Goal: Task Accomplishment & Management: Manage account settings

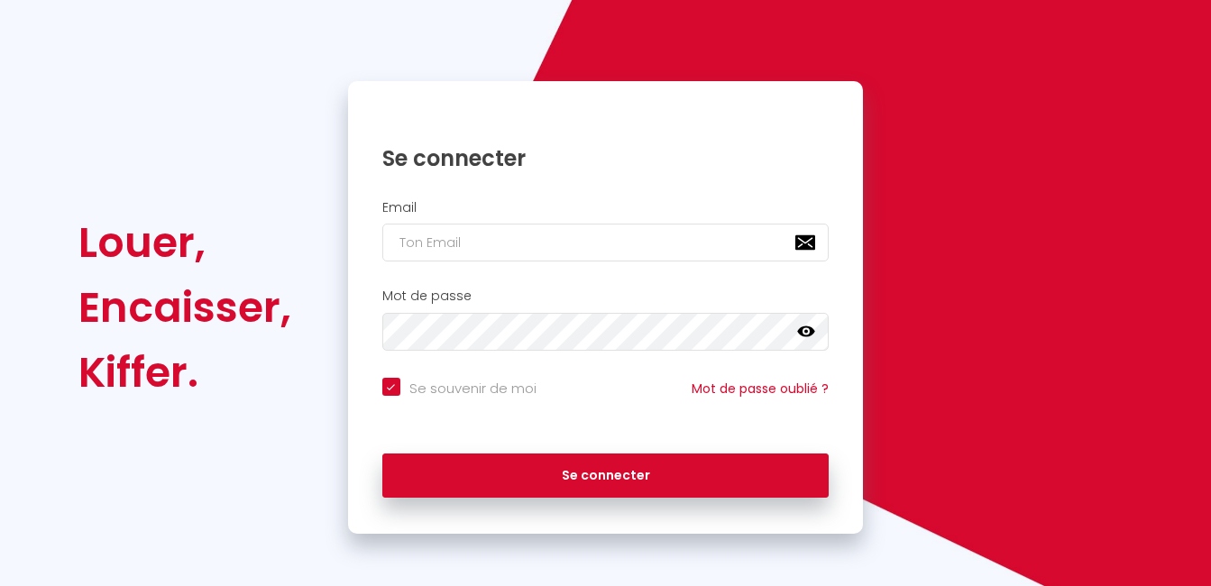
scroll to position [115, 0]
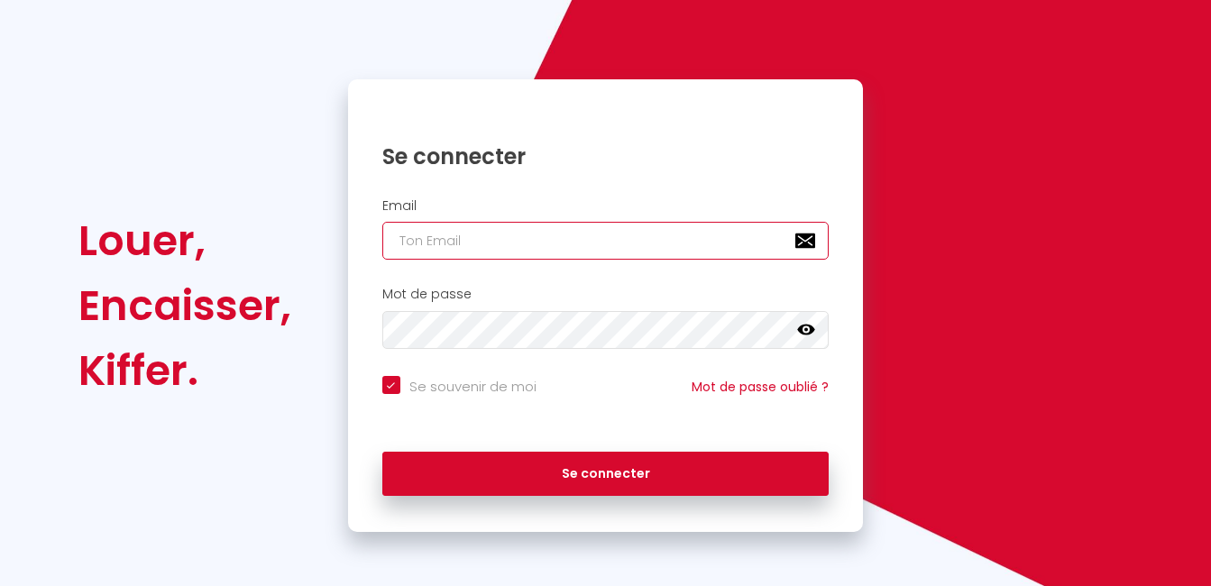
drag, startPoint x: 501, startPoint y: 246, endPoint x: 514, endPoint y: 232, distance: 19.8
click at [502, 244] on input "email" at bounding box center [605, 241] width 447 height 38
type input "T"
checkbox input "true"
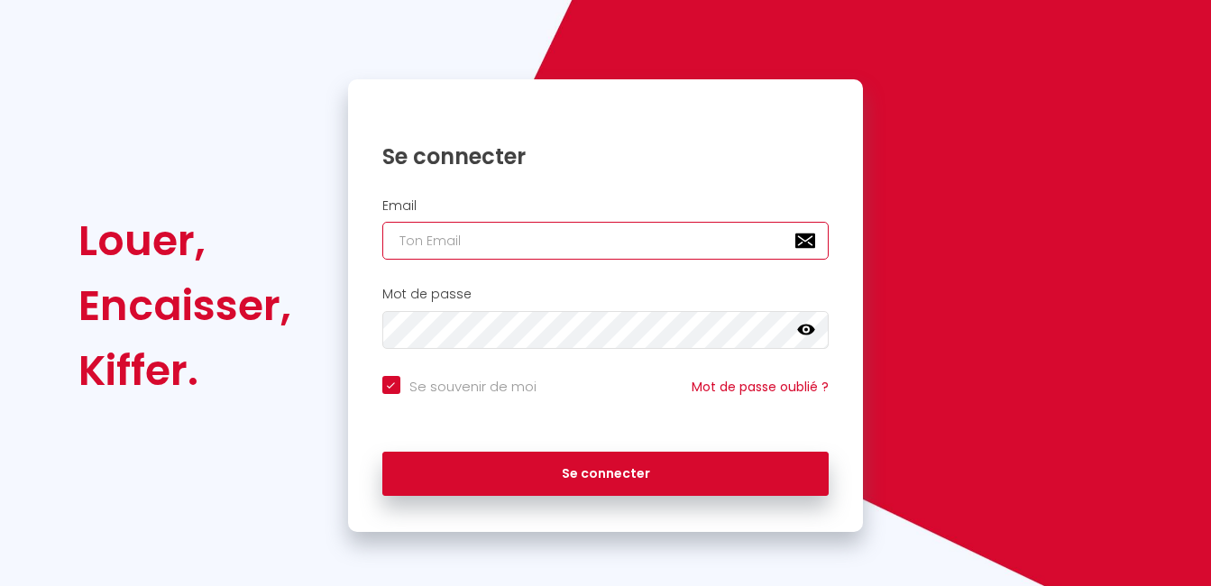
type input "t"
checkbox input "true"
type input "ti"
checkbox input "true"
type input "tit"
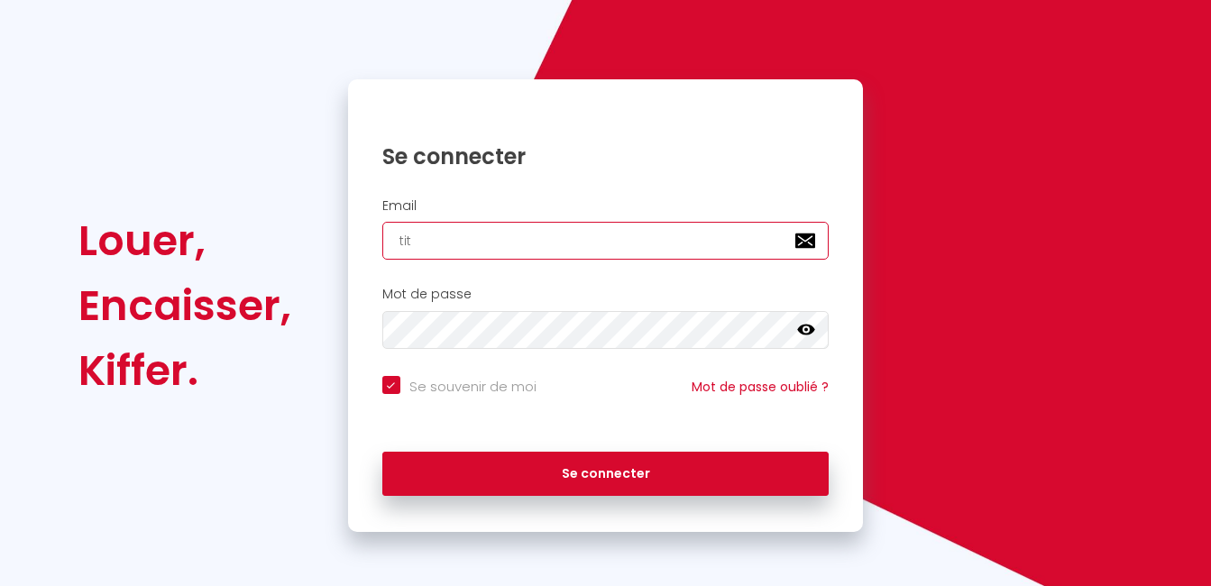
checkbox input "true"
type input "tita"
checkbox input "true"
type input "titan"
checkbox input "true"
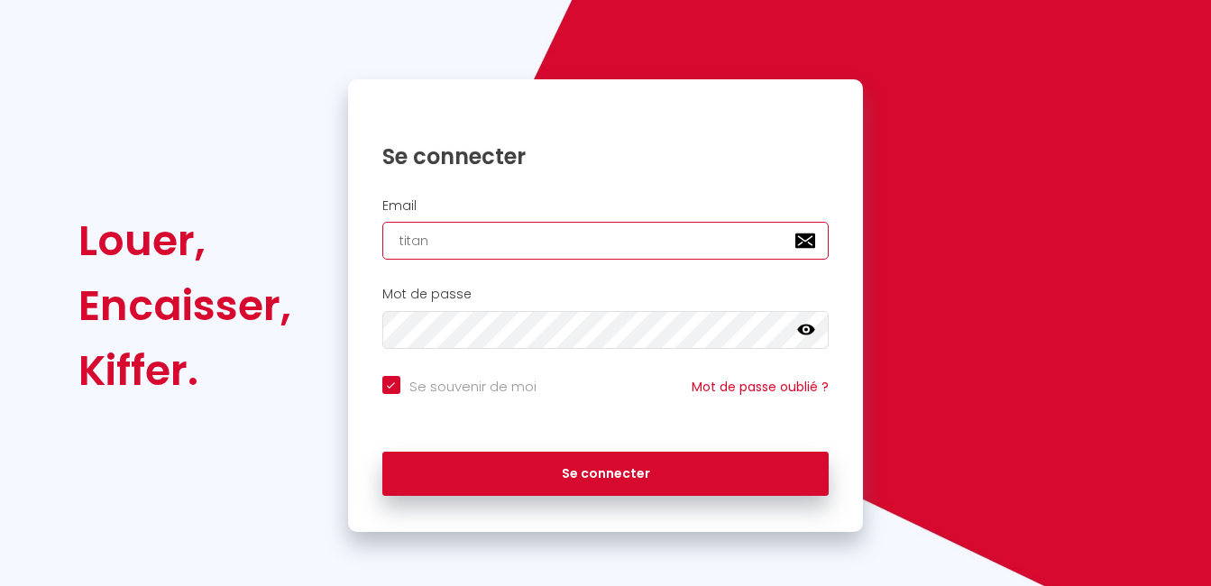
type input "titani"
checkbox input "true"
type input "titaniu"
checkbox input "true"
type input "titanium"
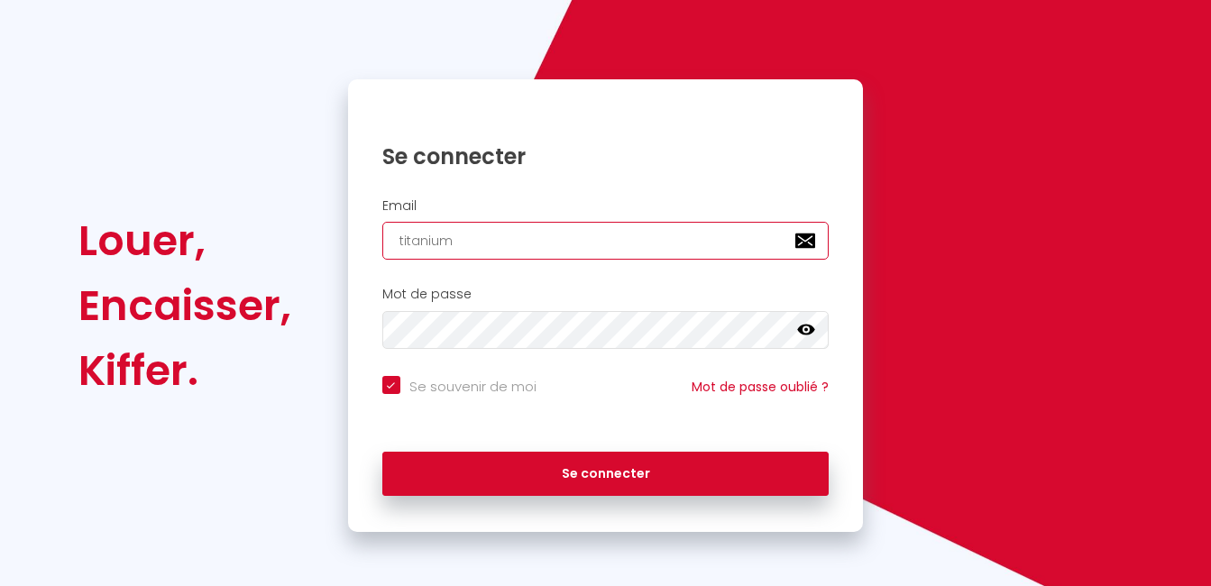
checkbox input "true"
type input "titaniumc"
checkbox input "true"
type input "titaniumco"
checkbox input "true"
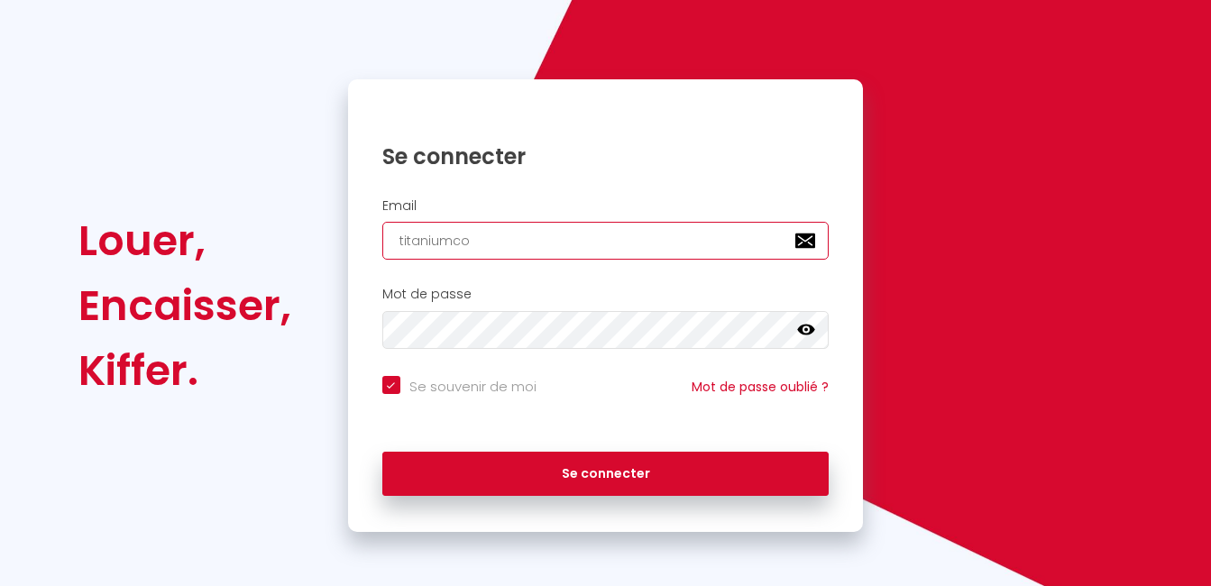
type input "titaniumcon"
checkbox input "true"
type input "titaniumcont"
checkbox input "true"
type input "titaniumconta"
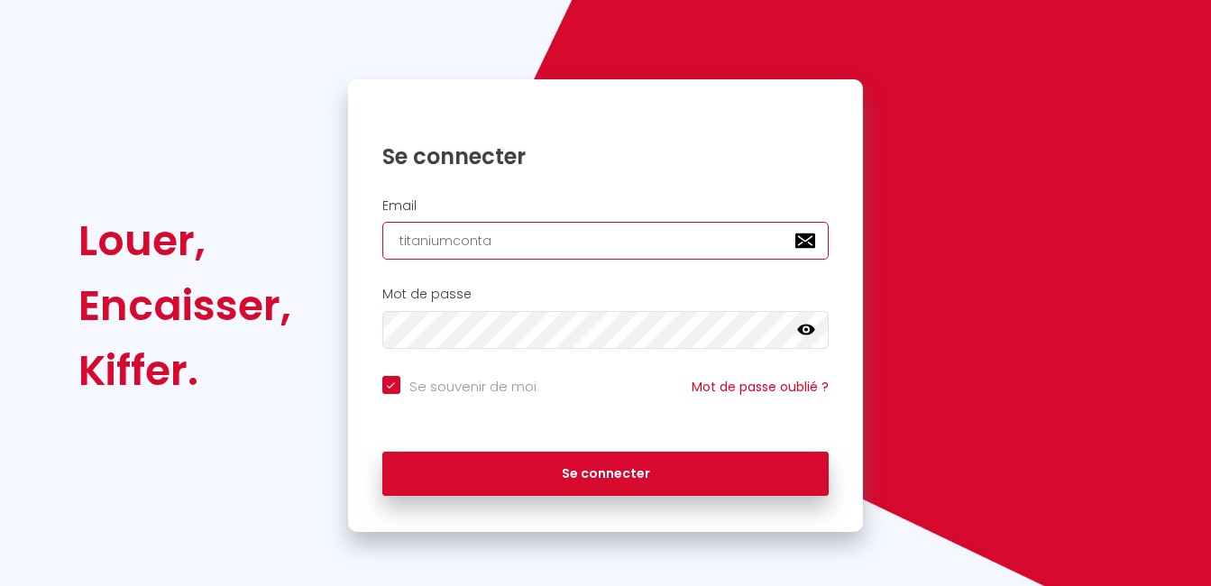
checkbox input "true"
type input "titaniumcontac"
checkbox input "true"
type input "titaniumcontact"
checkbox input "true"
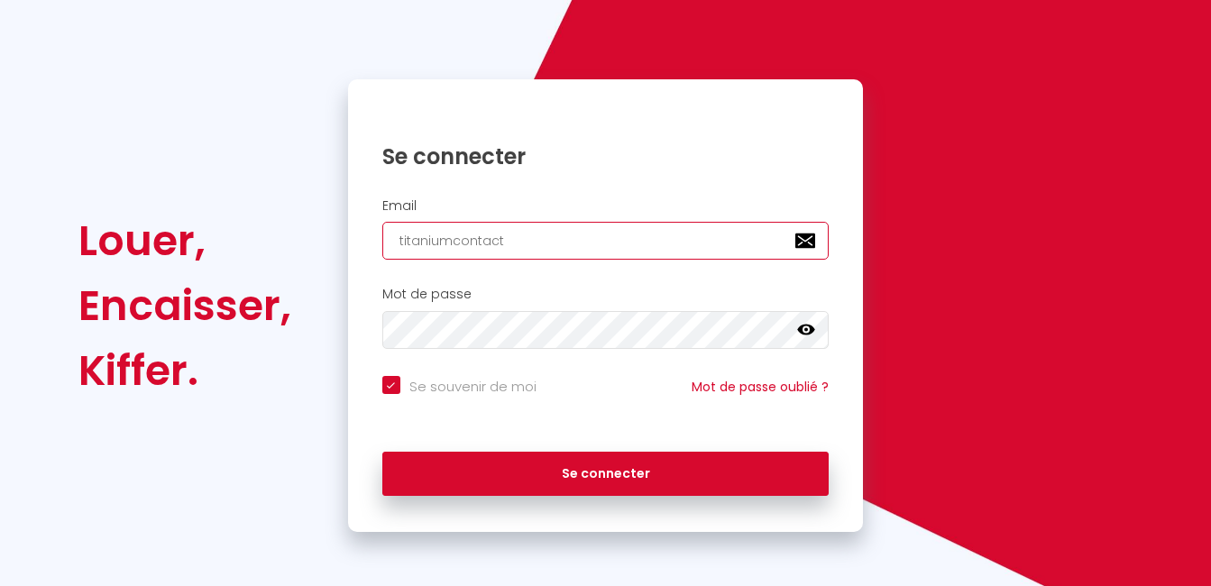
type input "titaniumcontactà"
checkbox input "true"
type input "titaniumcontact"
checkbox input "true"
type input "titaniumcontact0"
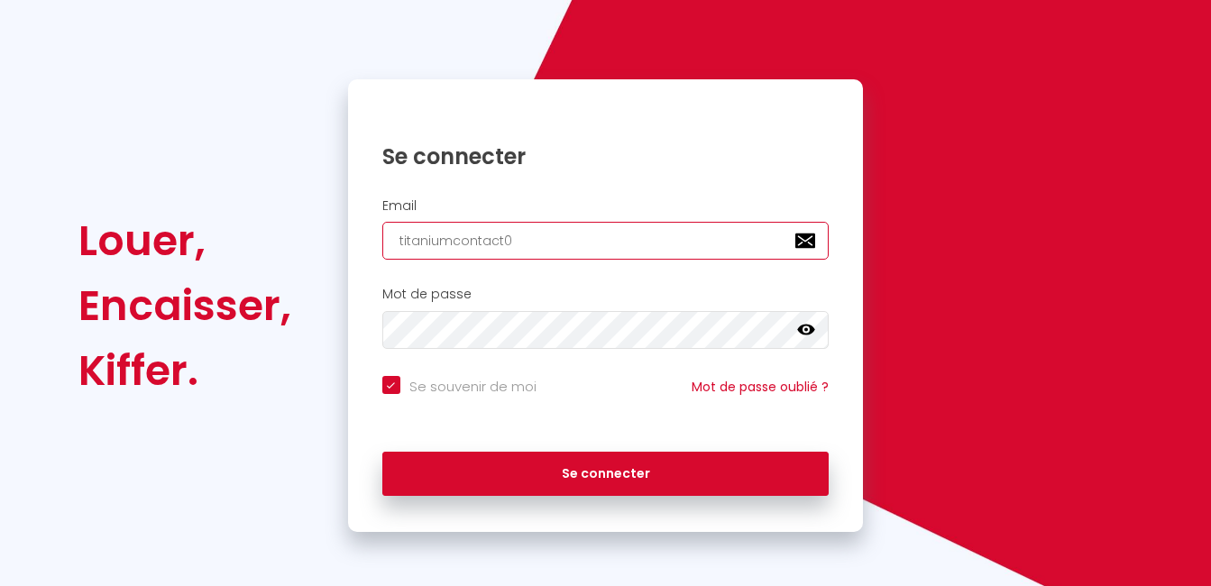
checkbox input "true"
type input "titaniumcontact01"
checkbox input "true"
type input "titaniumcontact01@"
checkbox input "true"
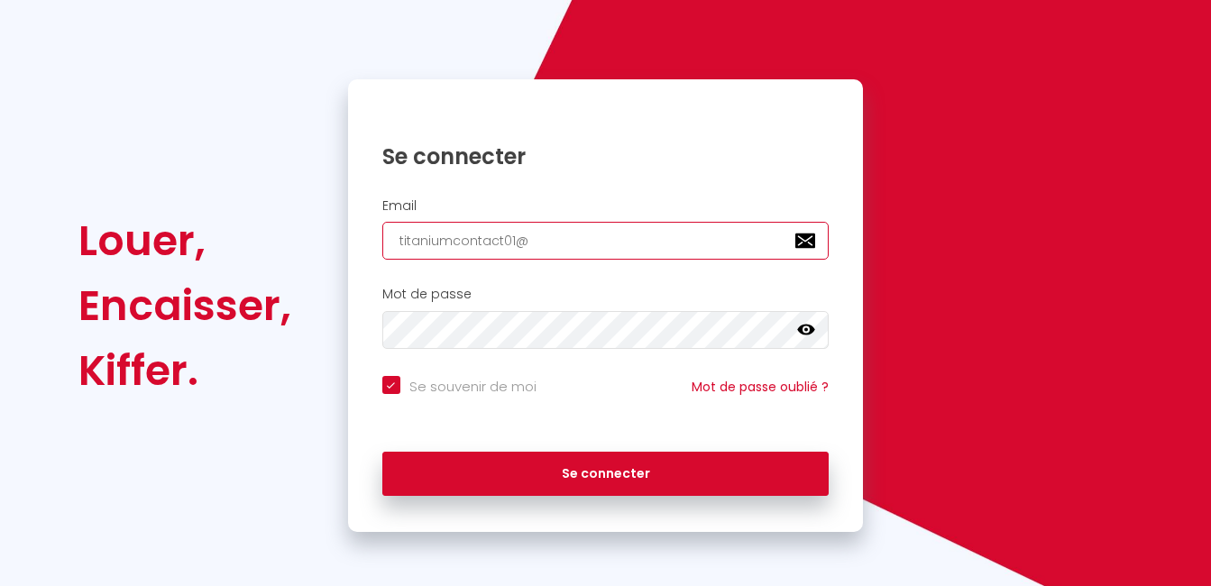
type input "titaniumcontact01@g"
checkbox input "true"
type input "titaniumcontact01@gm"
checkbox input "true"
type input "titaniumcontact01@gmq"
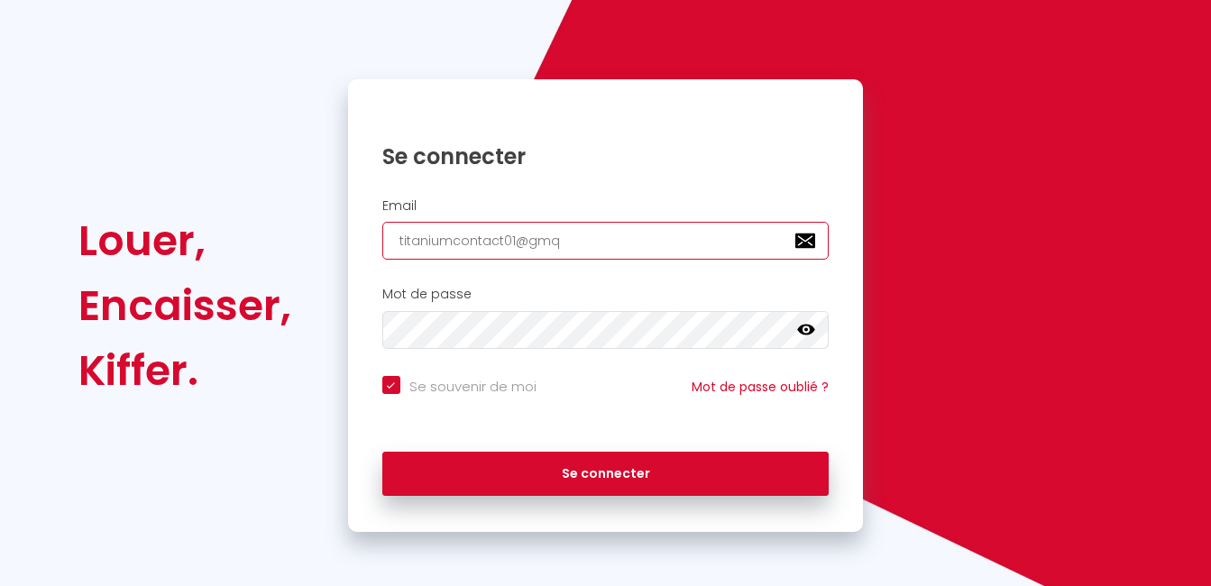
checkbox input "true"
type input "titaniumcontact01@gmqi"
checkbox input "true"
type input "titaniumcontact01@gmqil"
checkbox input "true"
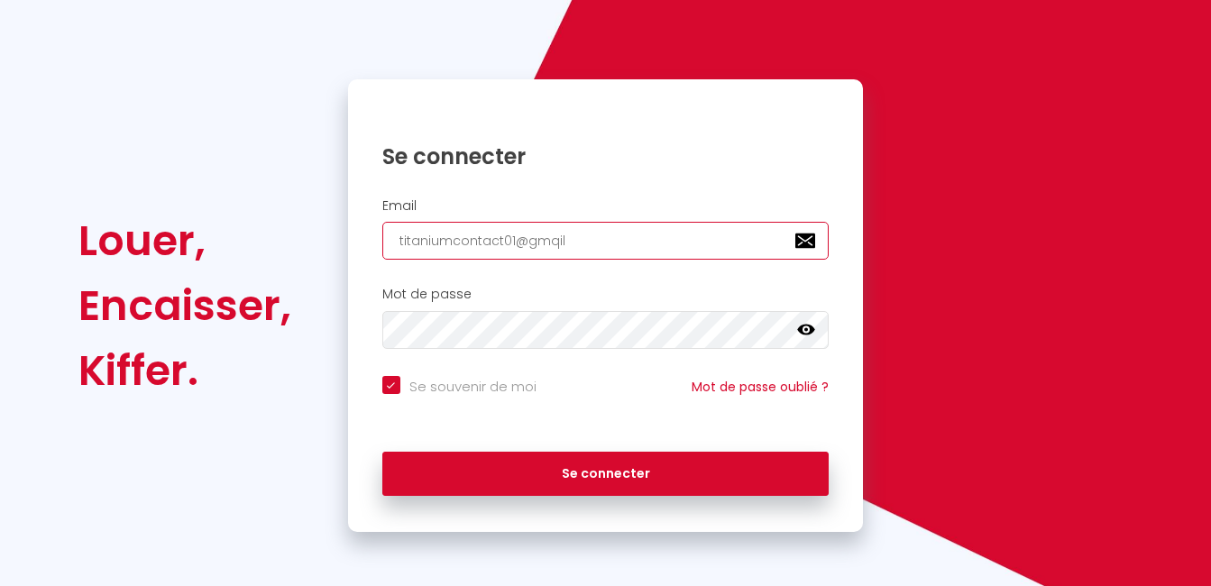
type input "titaniumcontact01@gmqil;"
checkbox input "true"
type input "titaniumcontact01@gmqil"
checkbox input "true"
type input "titaniumcontact01@gmqil:"
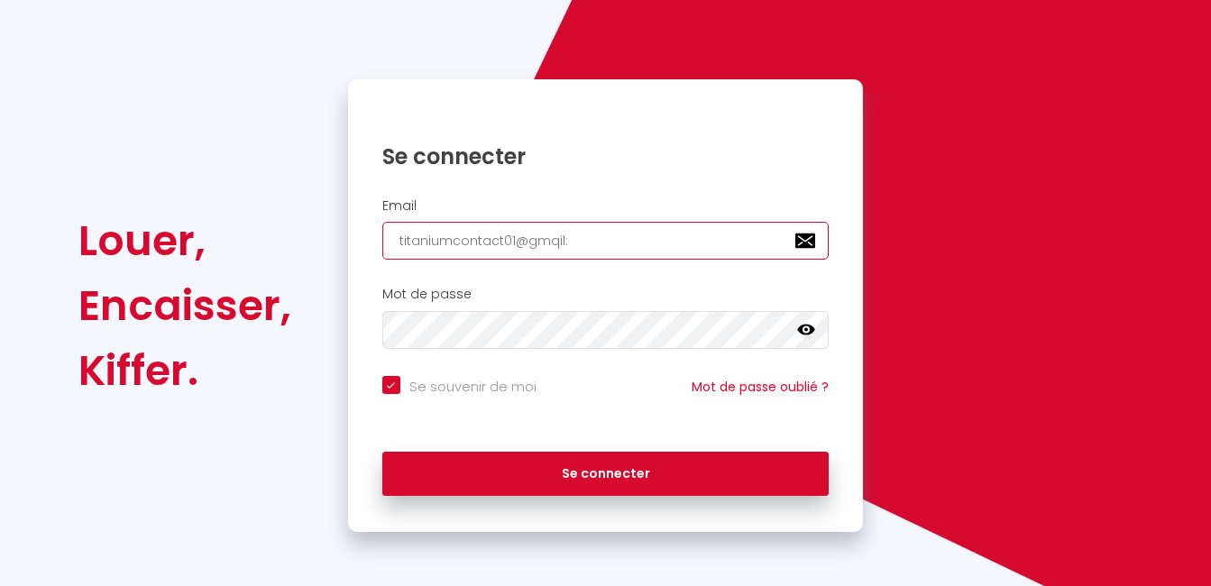
checkbox input "true"
type input "titaniumcontact01@gmqil:;"
checkbox input "true"
type input "titaniumcontact01@gmqil:;!"
checkbox input "true"
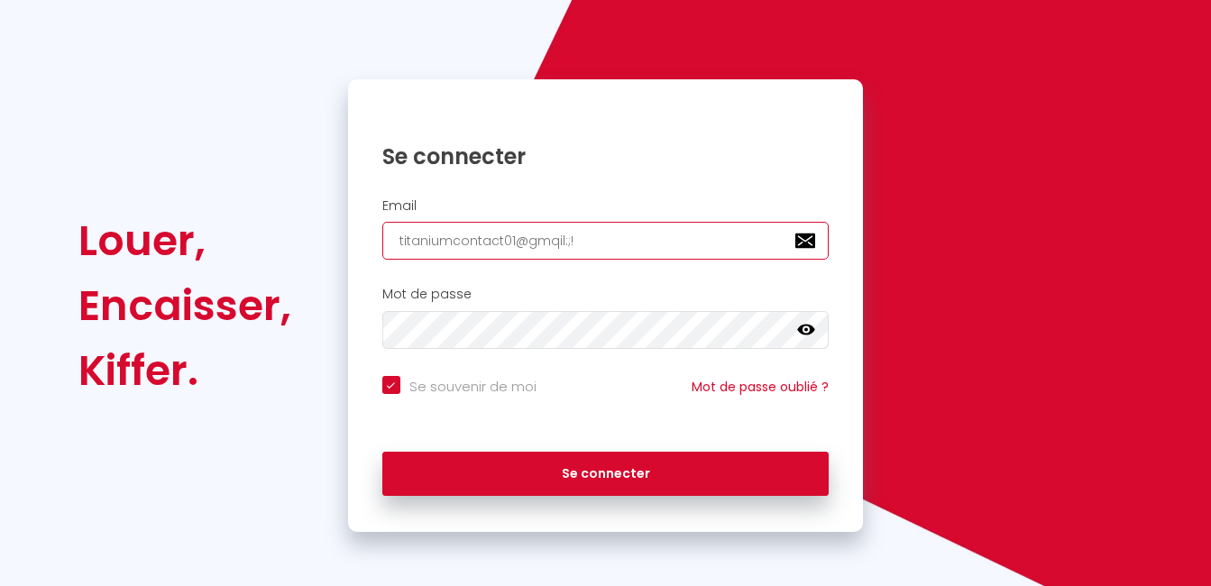
type input "titaniumcontact01@gmqil:;"
checkbox input "true"
type input "titaniumcontact01@gmqil:"
checkbox input "true"
type input "titaniumcontact01@gmqil"
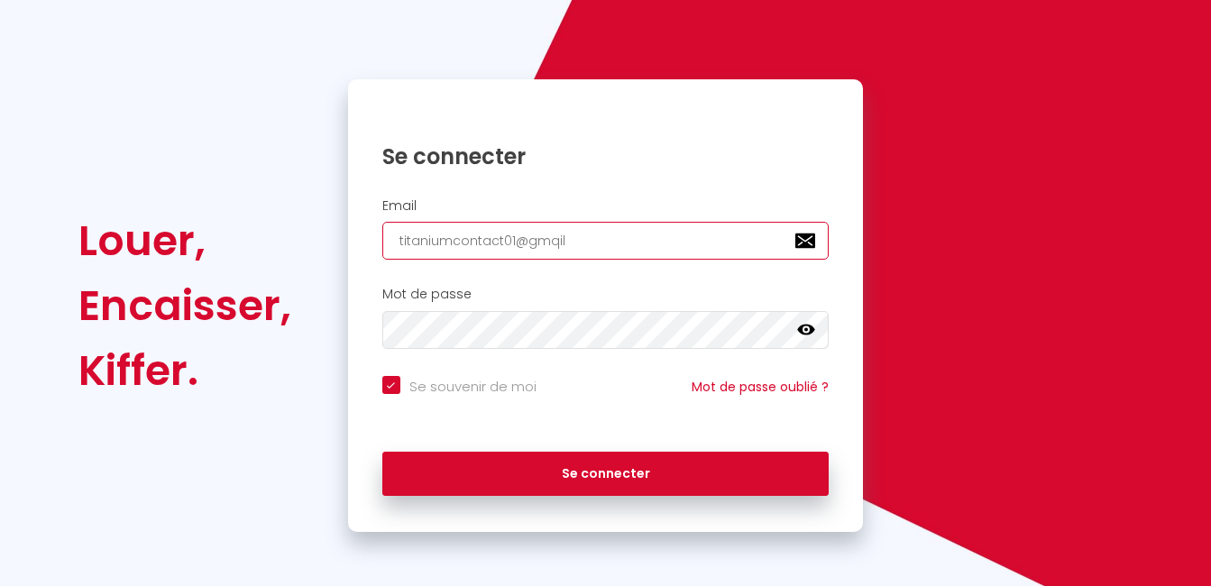
checkbox input "true"
type input "titaniumcontact01@gmqi"
checkbox input "true"
type input "titaniumcontact01@gmq"
checkbox input "true"
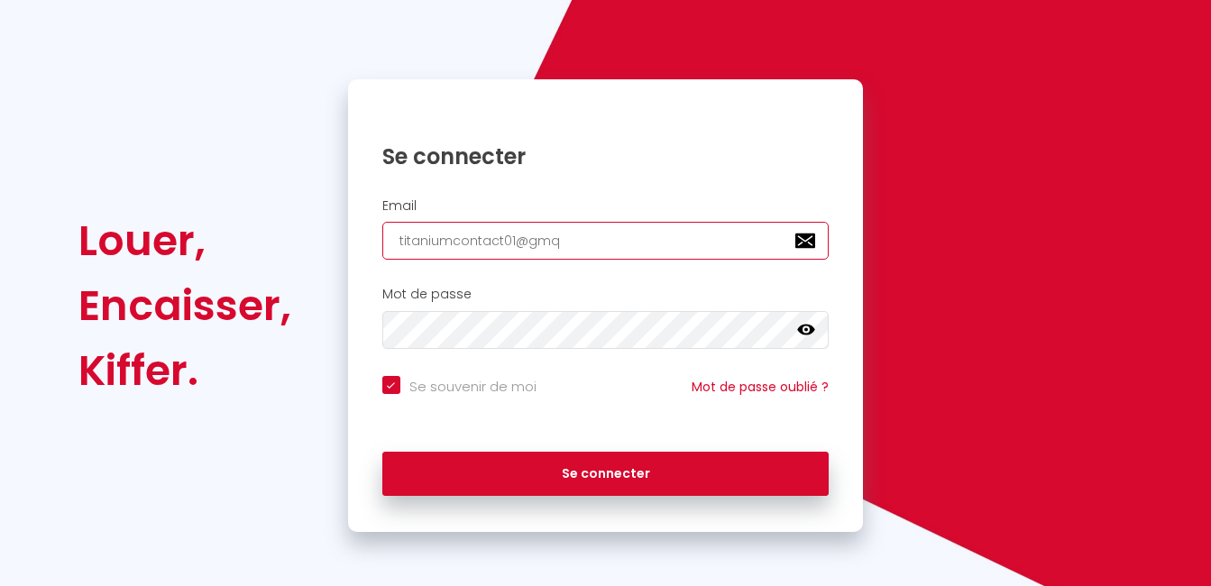
type input "titaniumcontact01@gm"
checkbox input "true"
type input "titaniumcontact01@gma"
checkbox input "true"
type input "titaniumcontact01@gmai"
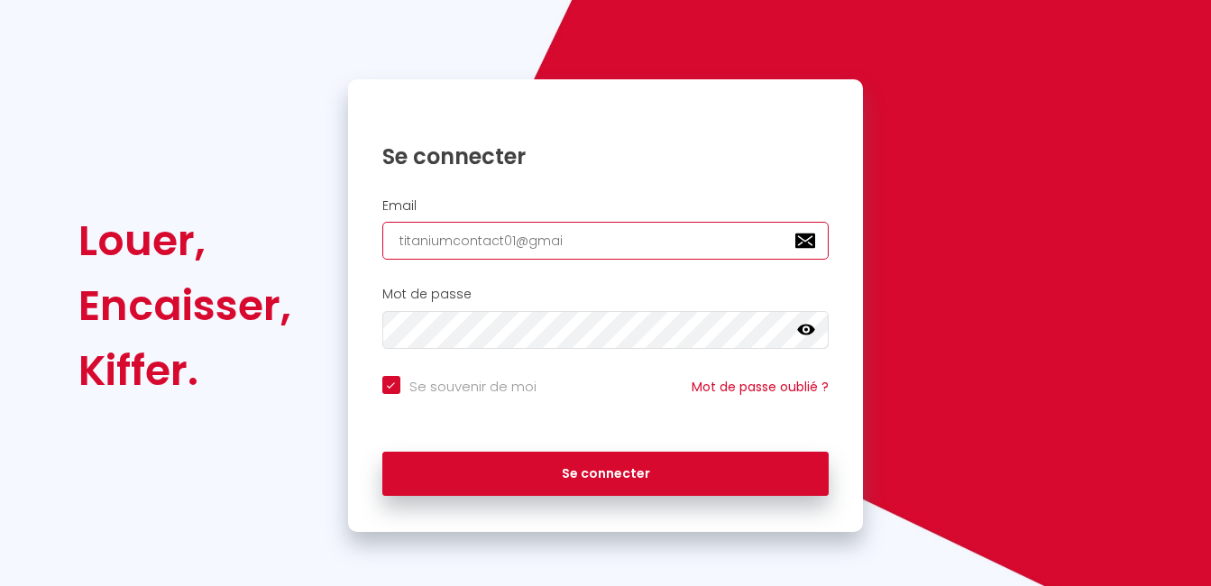
checkbox input "true"
type input "[EMAIL_ADDRESS]"
checkbox input "true"
type input "[EMAIL_ADDRESS]/"
checkbox input "true"
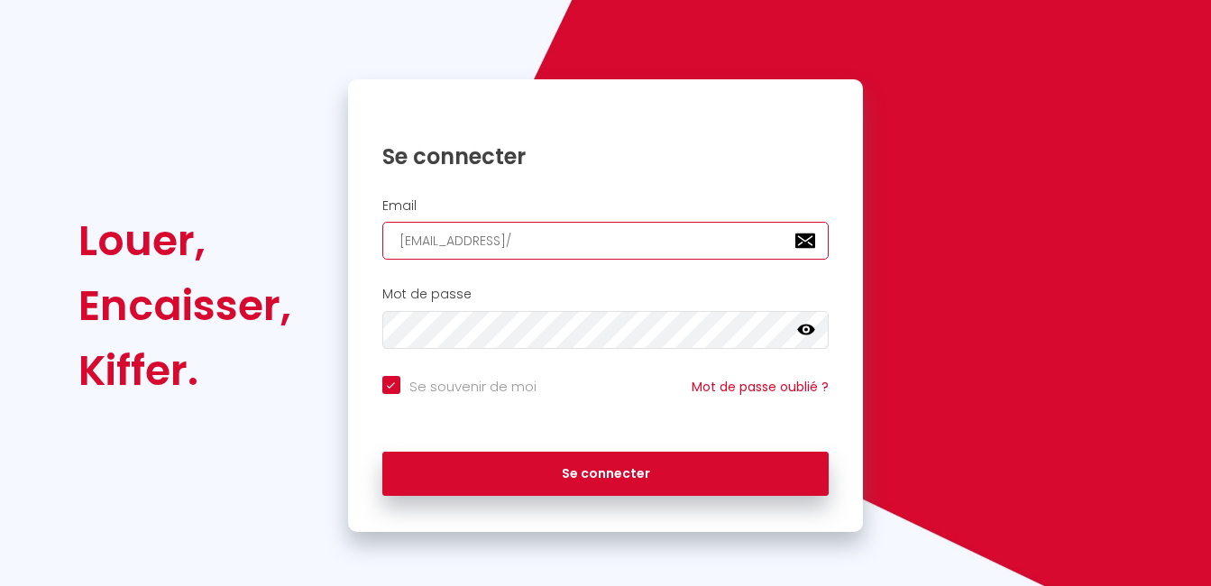
type input "[EMAIL_ADDRESS]"
checkbox input "true"
type input "[EMAIL_ADDRESS]."
checkbox input "true"
type input "[EMAIL_ADDRESS]./"
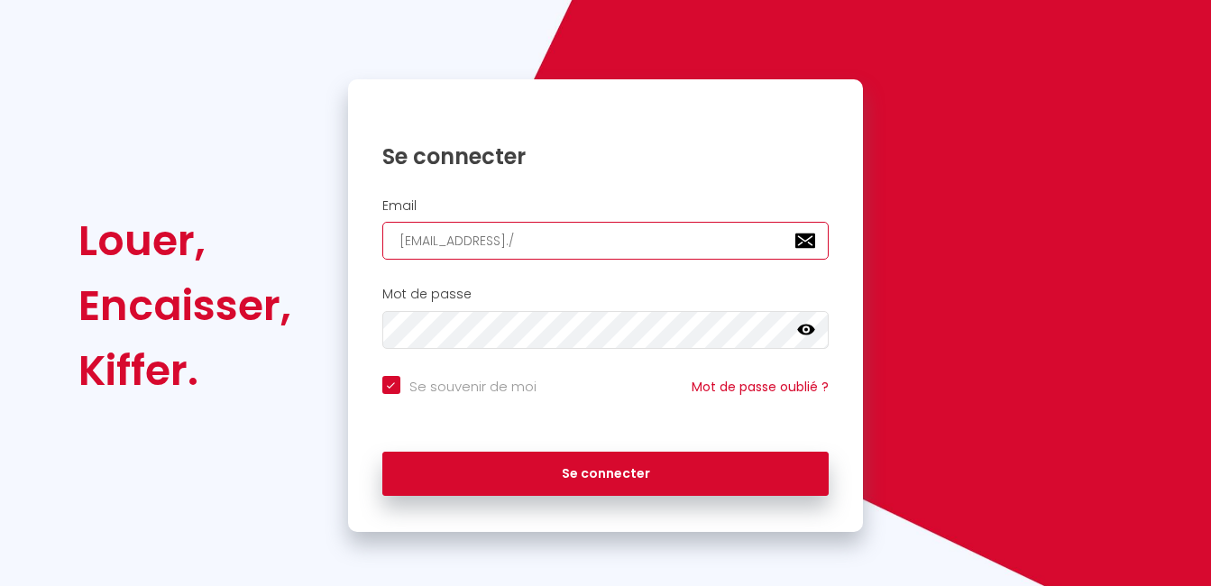
checkbox input "true"
type input "[EMAIL_ADDRESS]./."
checkbox input "true"
type input "[EMAIL_ADDRESS]././"
checkbox input "true"
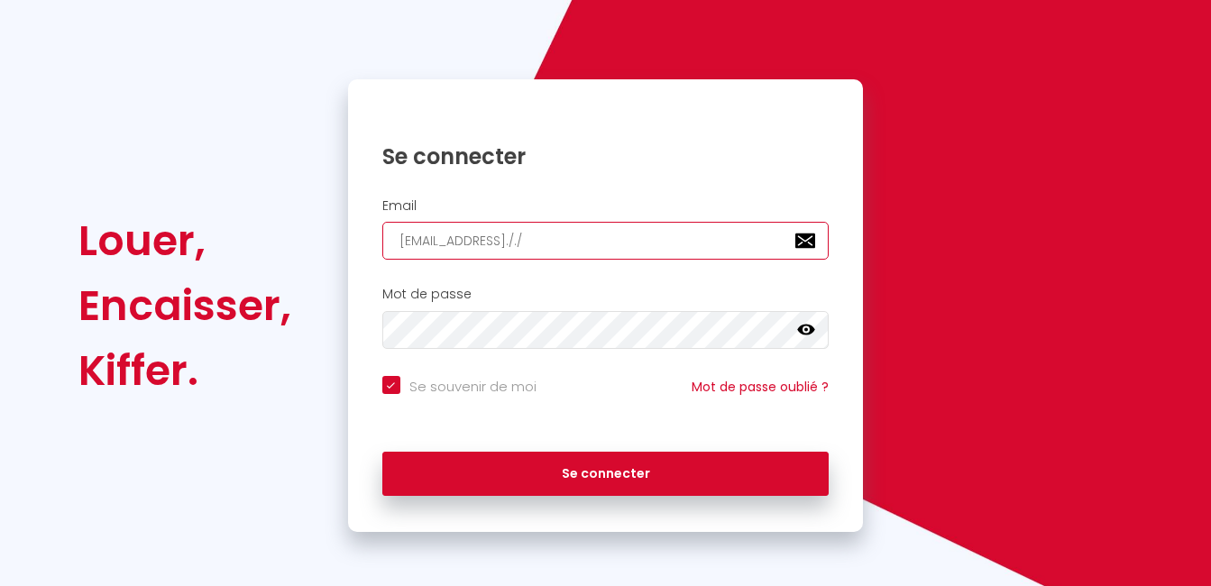
type input "[EMAIL_ADDRESS]././."
checkbox input "true"
type input "[EMAIL_ADDRESS]././"
checkbox input "true"
type input "[EMAIL_ADDRESS]./."
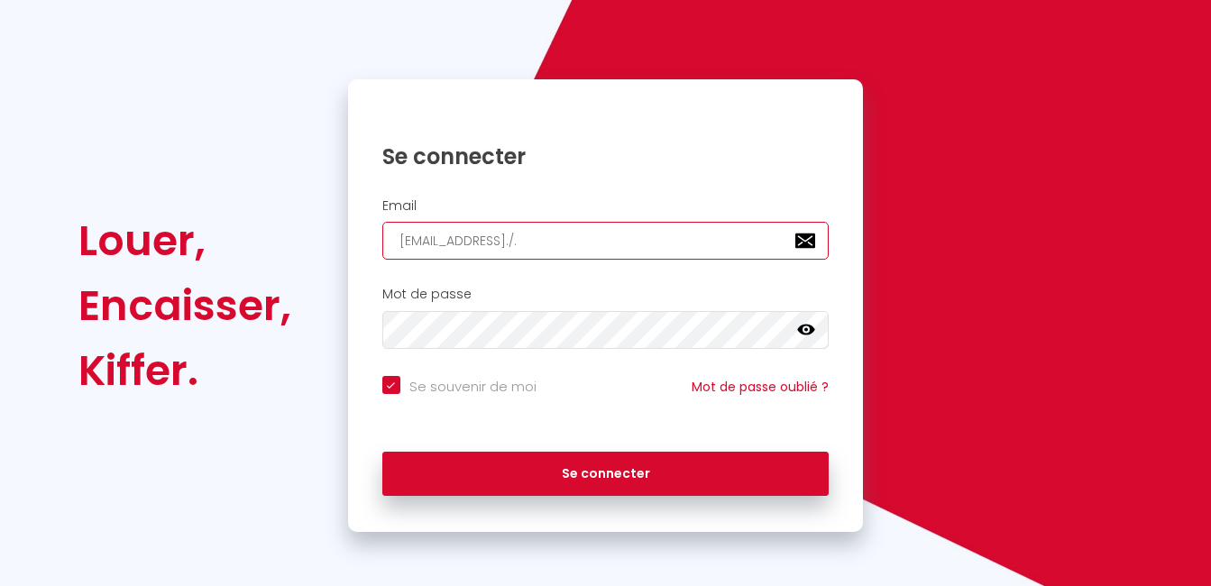
checkbox input "true"
type input "[EMAIL_ADDRESS]./"
checkbox input "true"
type input "[EMAIL_ADDRESS]."
checkbox input "true"
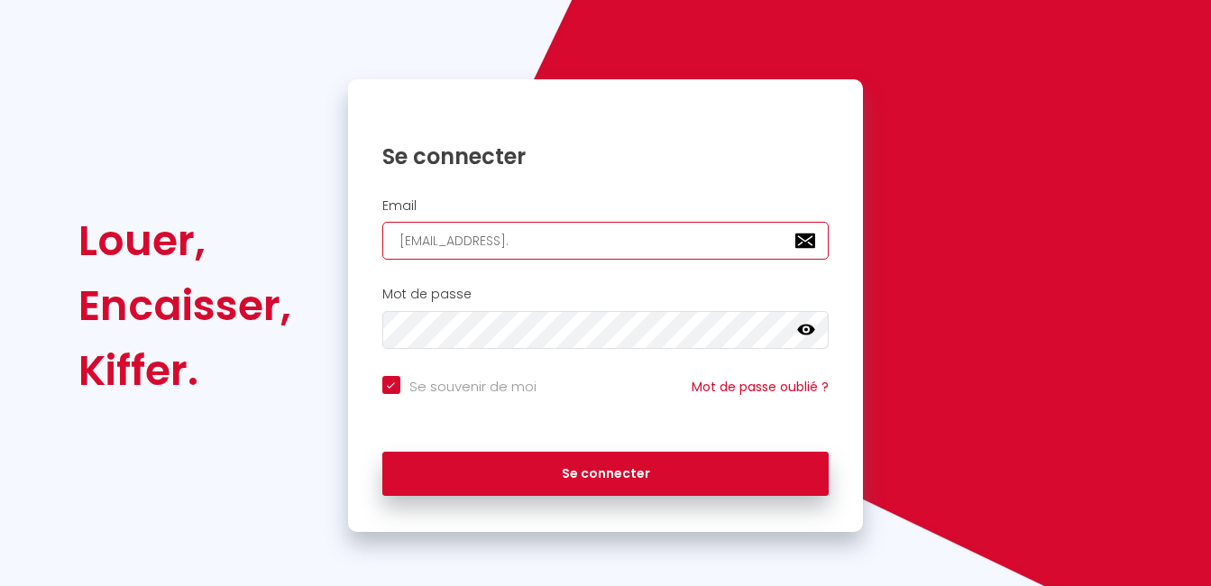
type input "[EMAIL_ADDRESS].."
checkbox input "true"
drag, startPoint x: 539, startPoint y: 229, endPoint x: 538, endPoint y: 242, distance: 12.7
type input "[EMAIL_ADDRESS].."
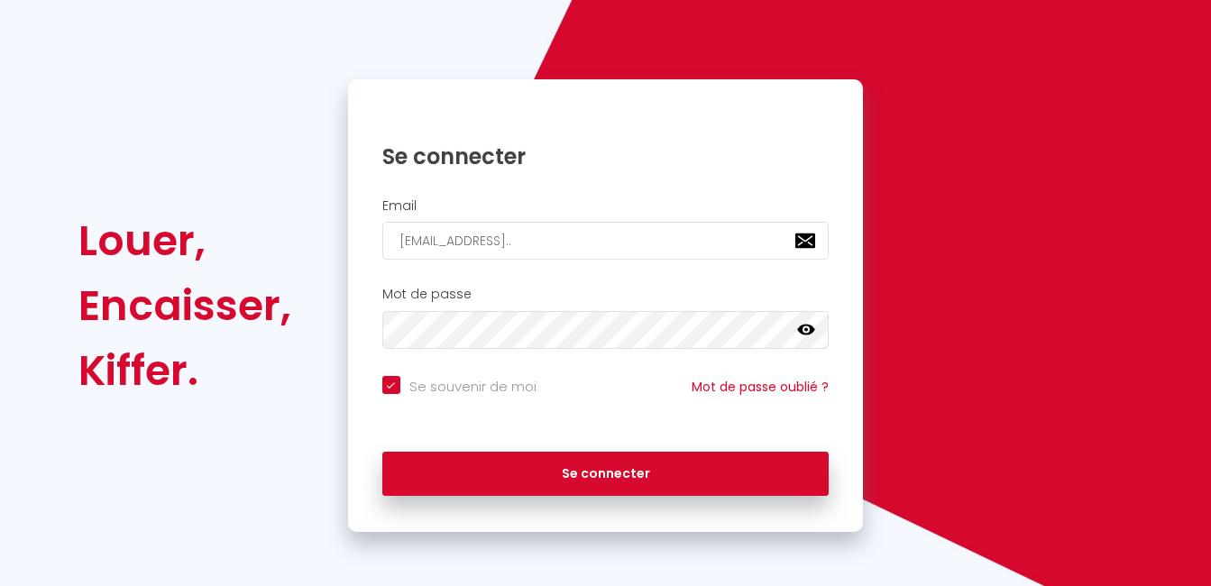
drag, startPoint x: 538, startPoint y: 242, endPoint x: 607, endPoint y: 86, distance: 170.8
click at [607, 86] on div "Se connecter Email [EMAIL_ADDRESS].. Mot de passe false Se souvenir de moi Mot …" at bounding box center [606, 305] width 516 height 453
click at [510, 351] on div "Mot de passe false" at bounding box center [606, 322] width 516 height 89
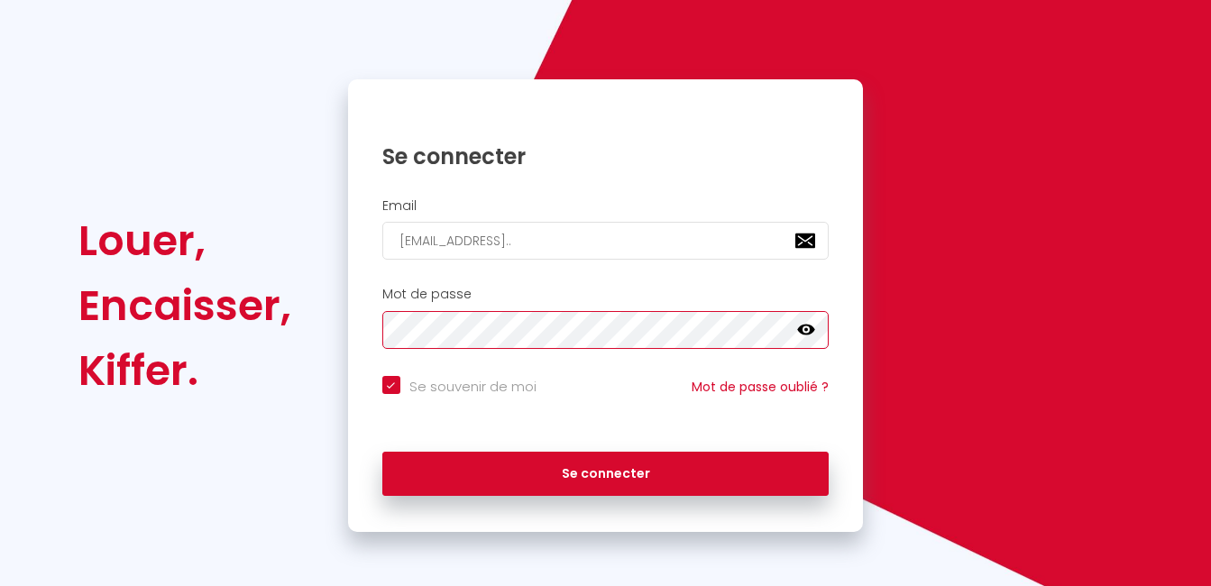
checkbox input "true"
click at [382, 452] on button "Se connecter" at bounding box center [605, 474] width 447 height 45
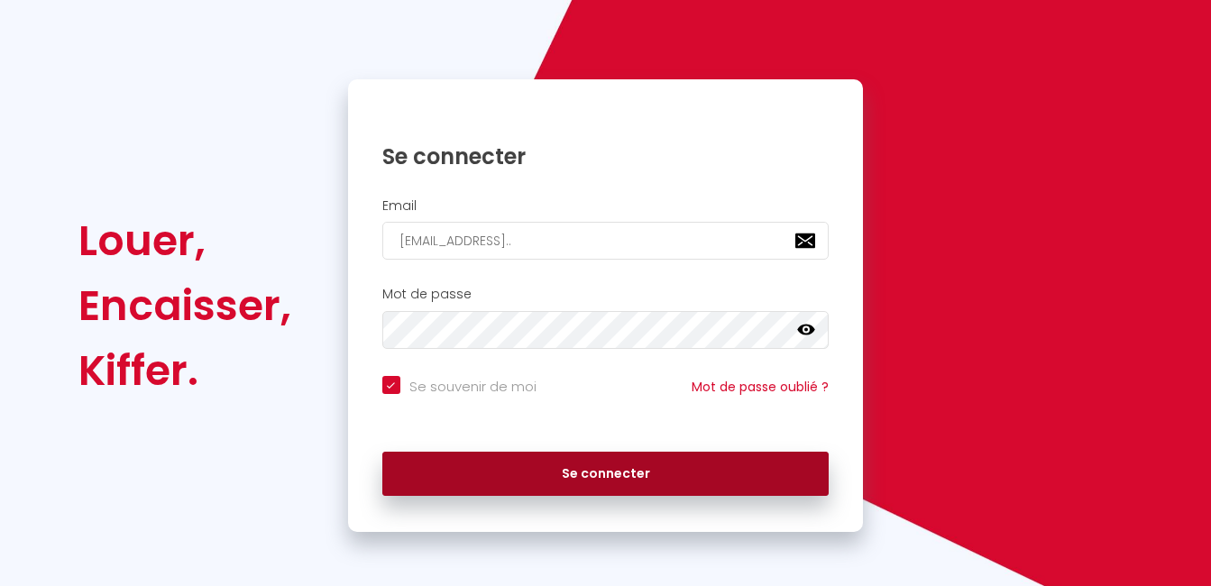
click at [516, 465] on button "Se connecter" at bounding box center [605, 474] width 447 height 45
click at [615, 473] on button "Se connecter" at bounding box center [605, 474] width 447 height 45
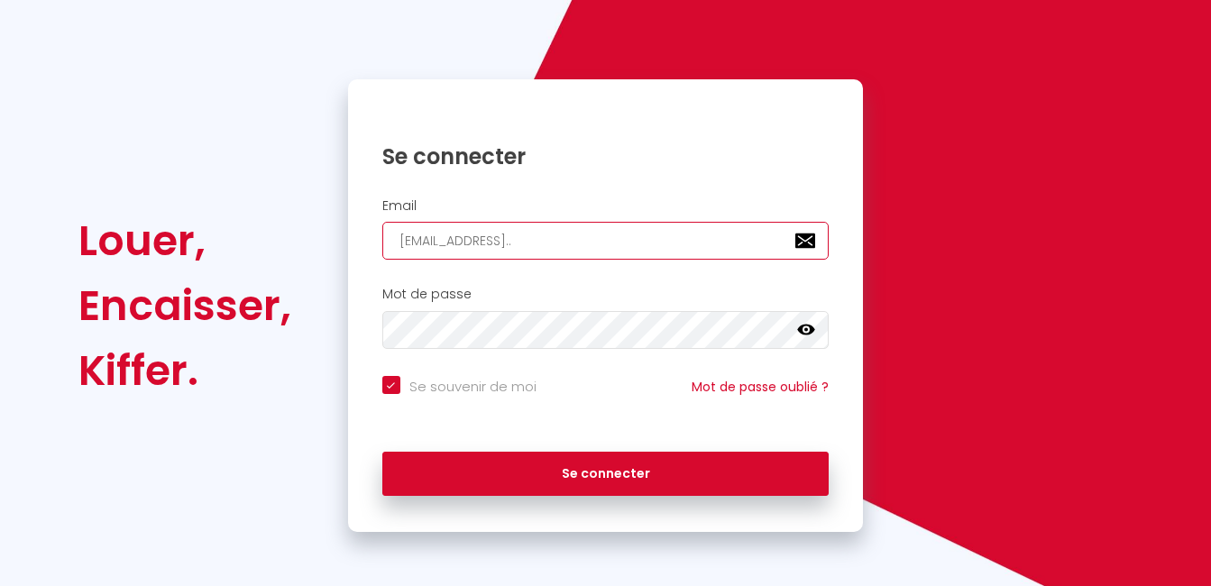
click at [578, 235] on input "[EMAIL_ADDRESS].." at bounding box center [605, 241] width 447 height 38
type input "[EMAIL_ADDRESS]."
checkbox input "true"
type input "titaniumcontact01@gmail.C"
checkbox input "true"
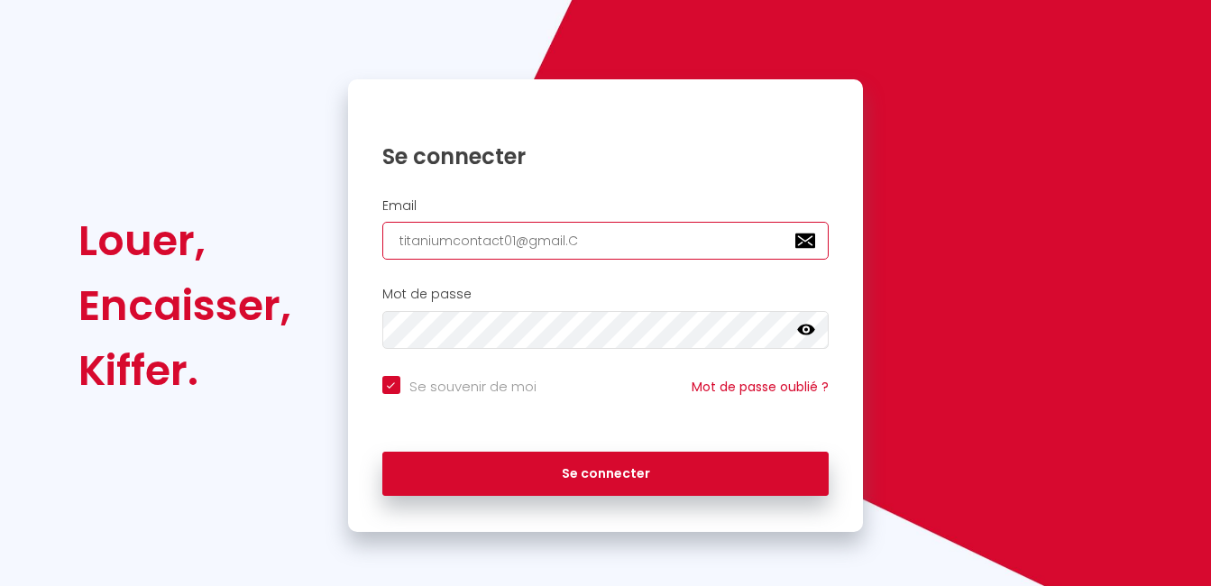
type input "[EMAIL_ADDRESS][DOMAIN_NAME]"
checkbox input "true"
type input "titaniumcontact01@gmail.C"
checkbox input "true"
type input "[EMAIL_ADDRESS]."
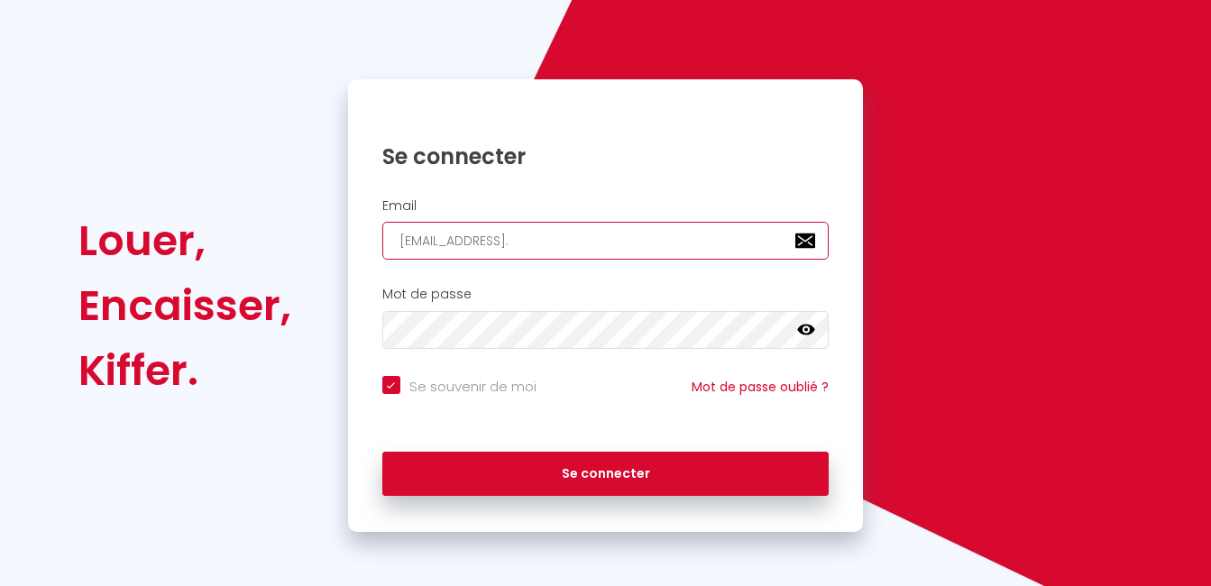
checkbox input "true"
type input "titaniumcontact01@gmail.c"
checkbox input "true"
type input "[EMAIL_ADDRESS][DOMAIN_NAME]"
checkbox input "true"
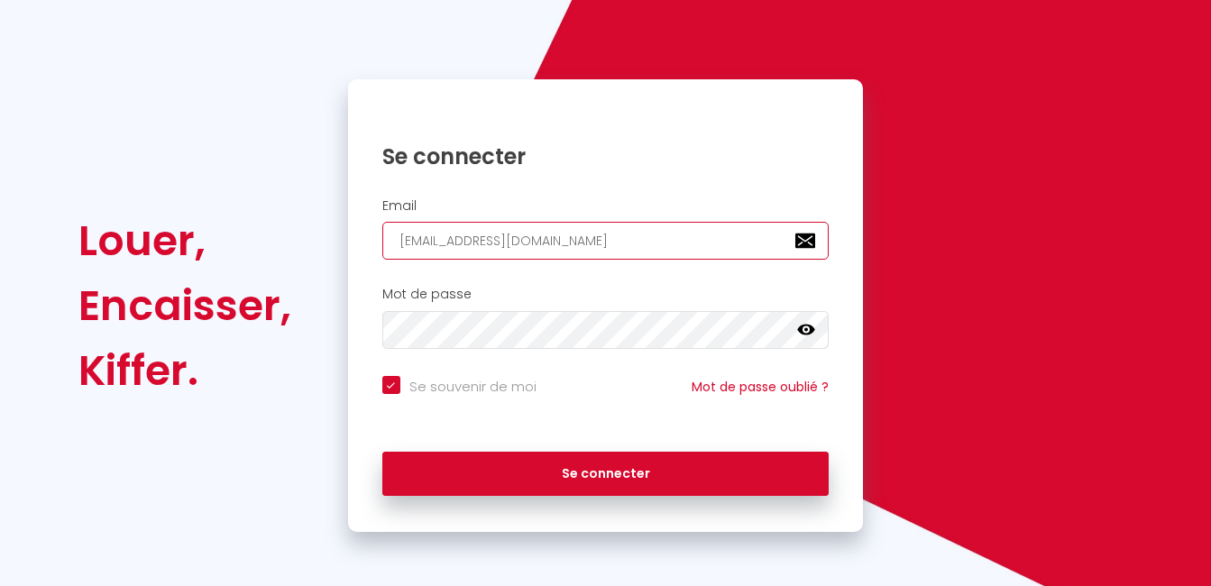
type input "[EMAIL_ADDRESS][DOMAIN_NAME]"
checkbox input "true"
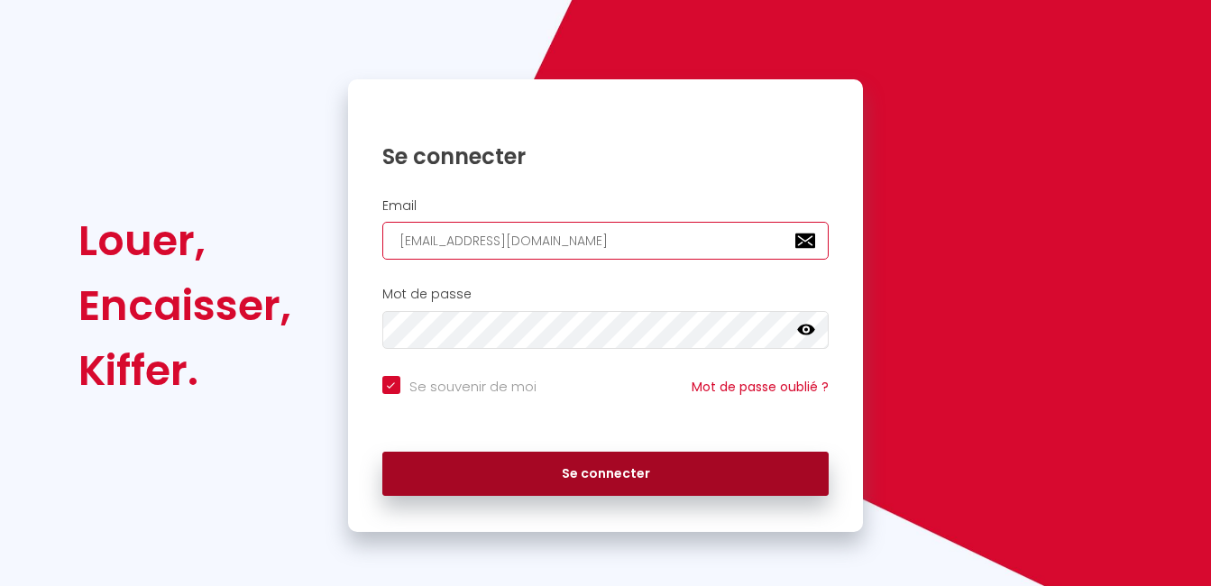
type input "[EMAIL_ADDRESS][DOMAIN_NAME]"
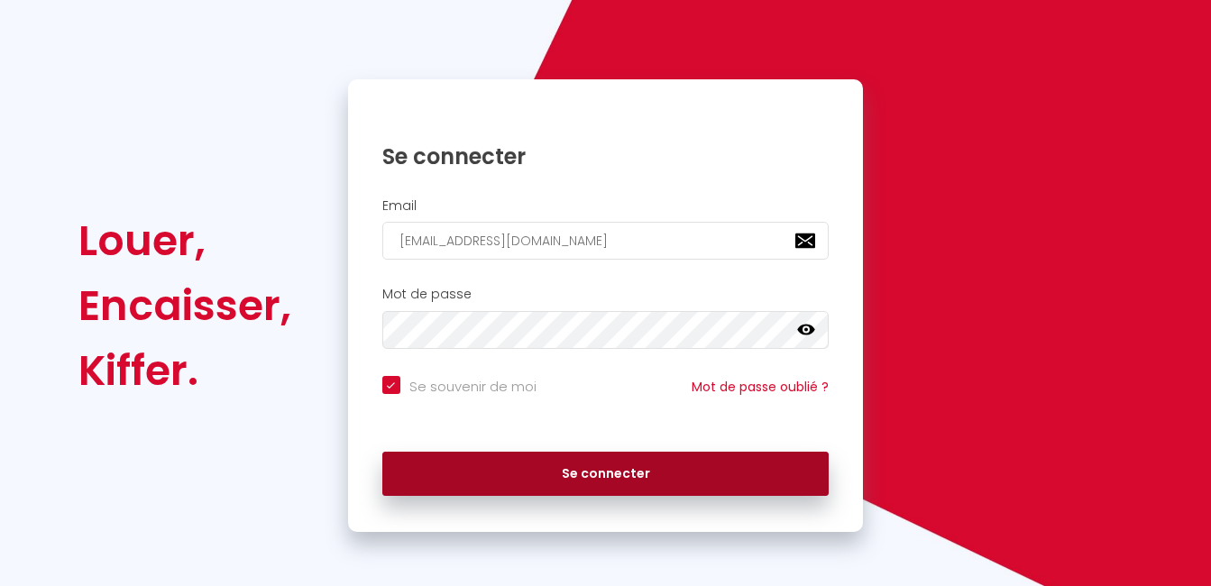
click at [638, 464] on button "Se connecter" at bounding box center [605, 474] width 447 height 45
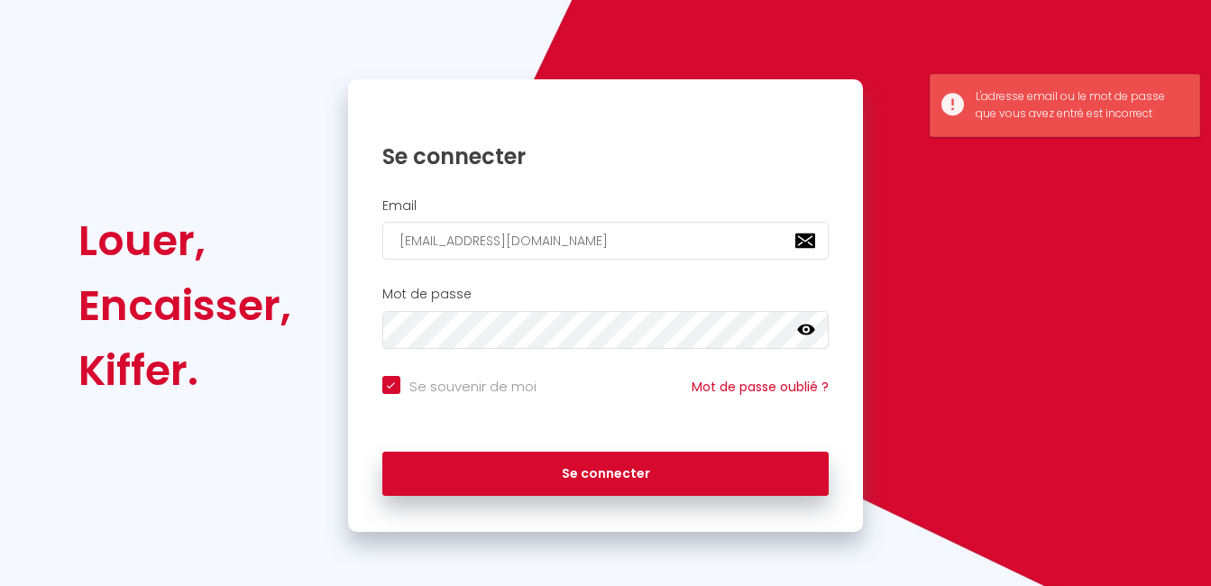
click at [806, 336] on icon at bounding box center [806, 330] width 18 height 18
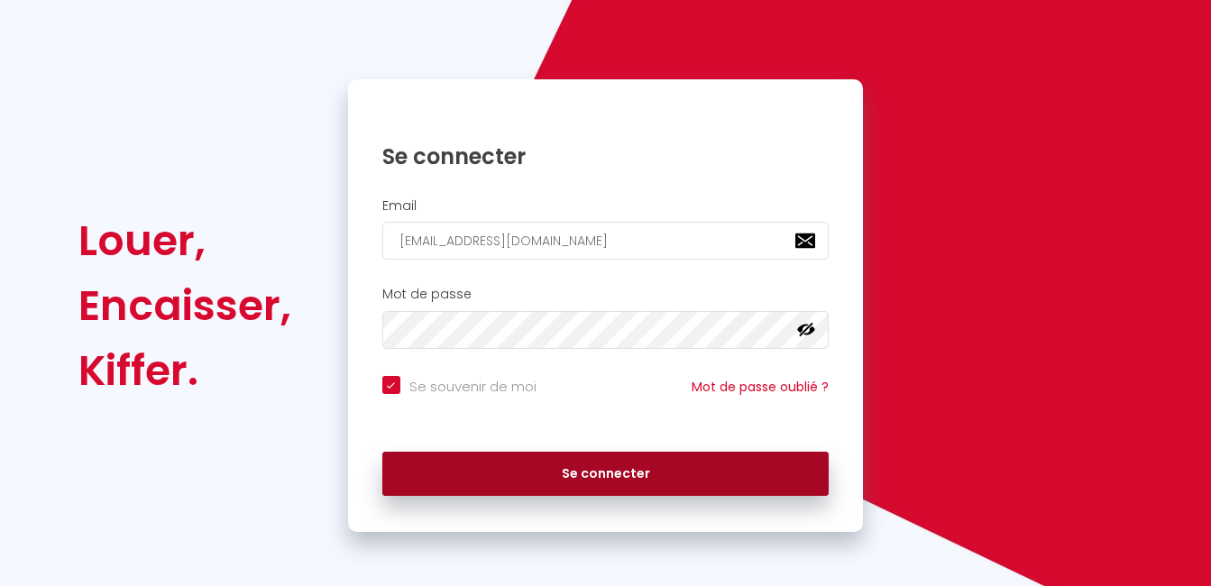
click at [595, 478] on button "Se connecter" at bounding box center [605, 474] width 447 height 45
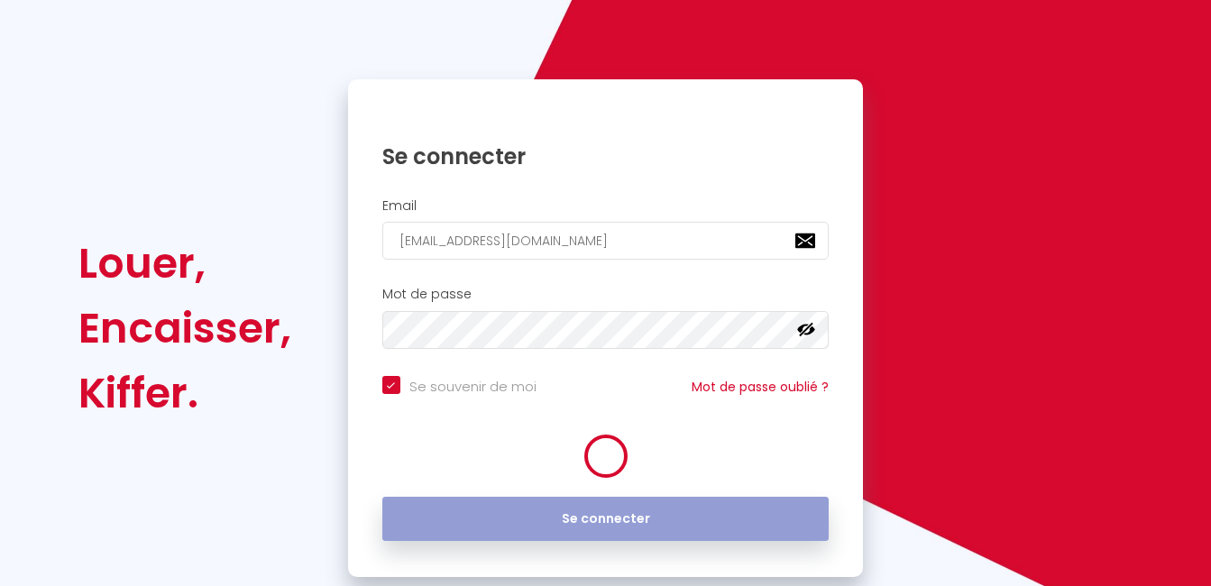
checkbox input "true"
